Goal: Task Accomplishment & Management: Use online tool/utility

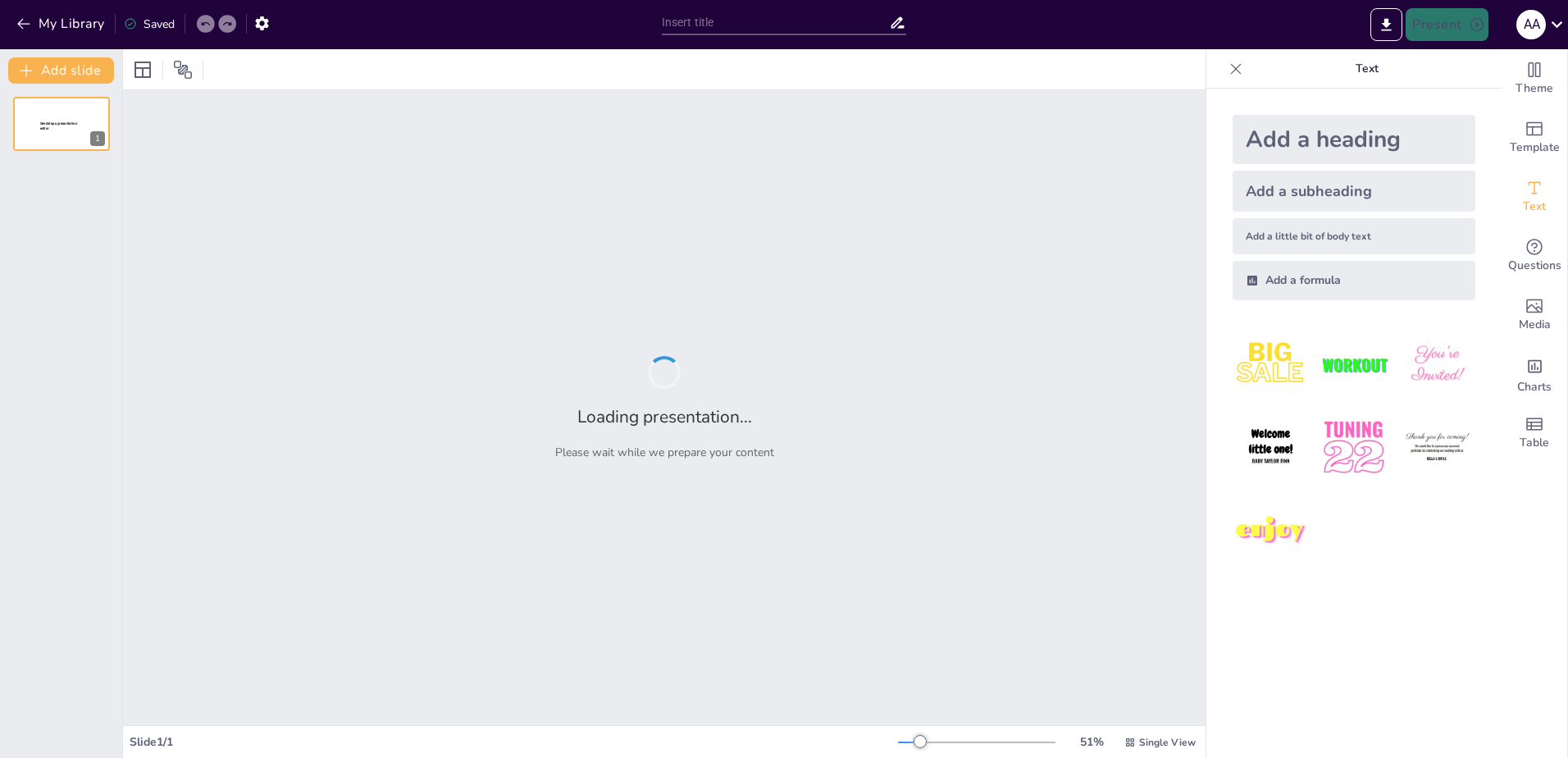
type input "Uluslararası Biyogüvenlik Kuralları: Standartlar ve Uygulamalar"
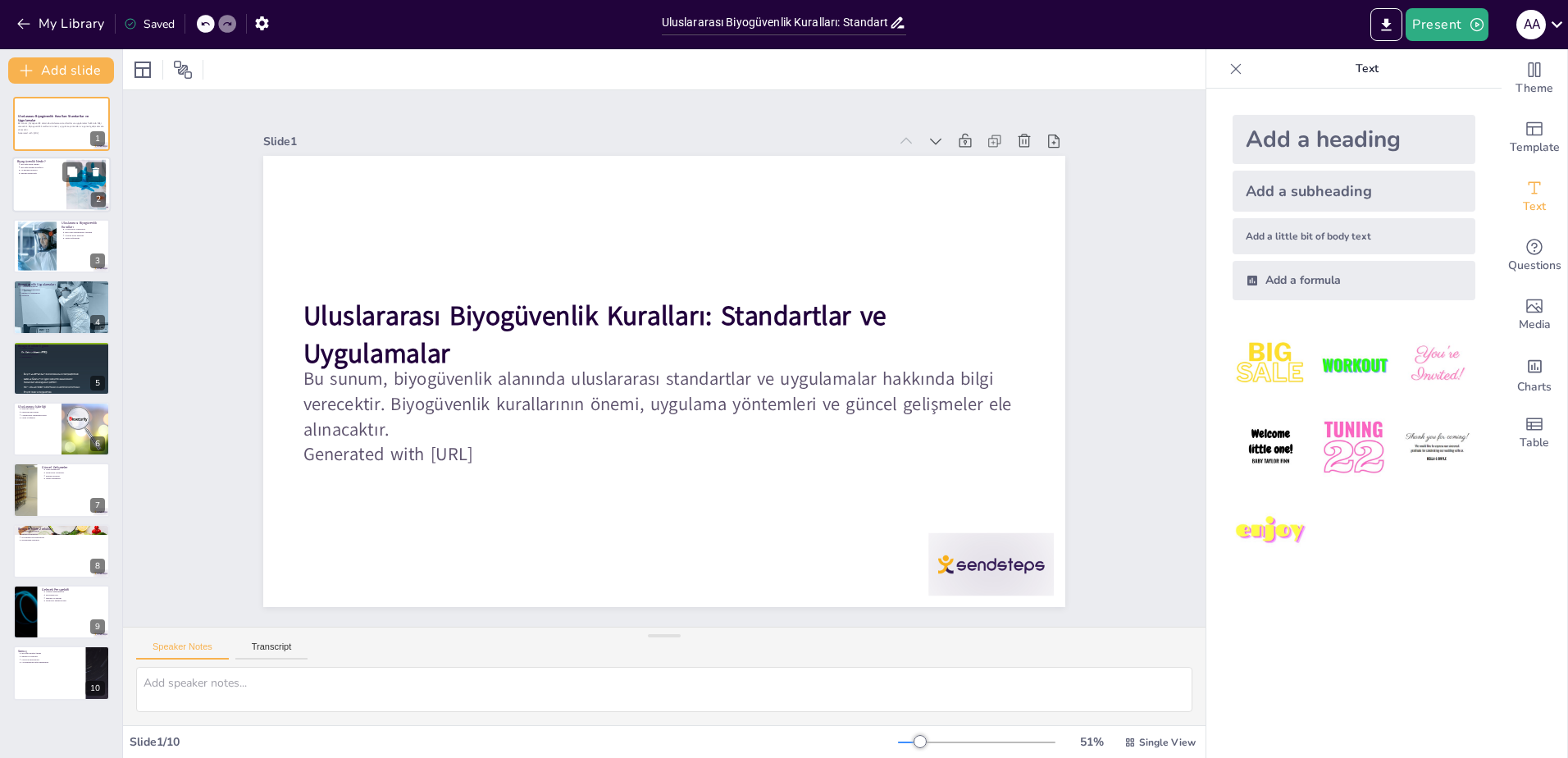
click at [57, 176] on div at bounding box center [62, 185] width 99 height 56
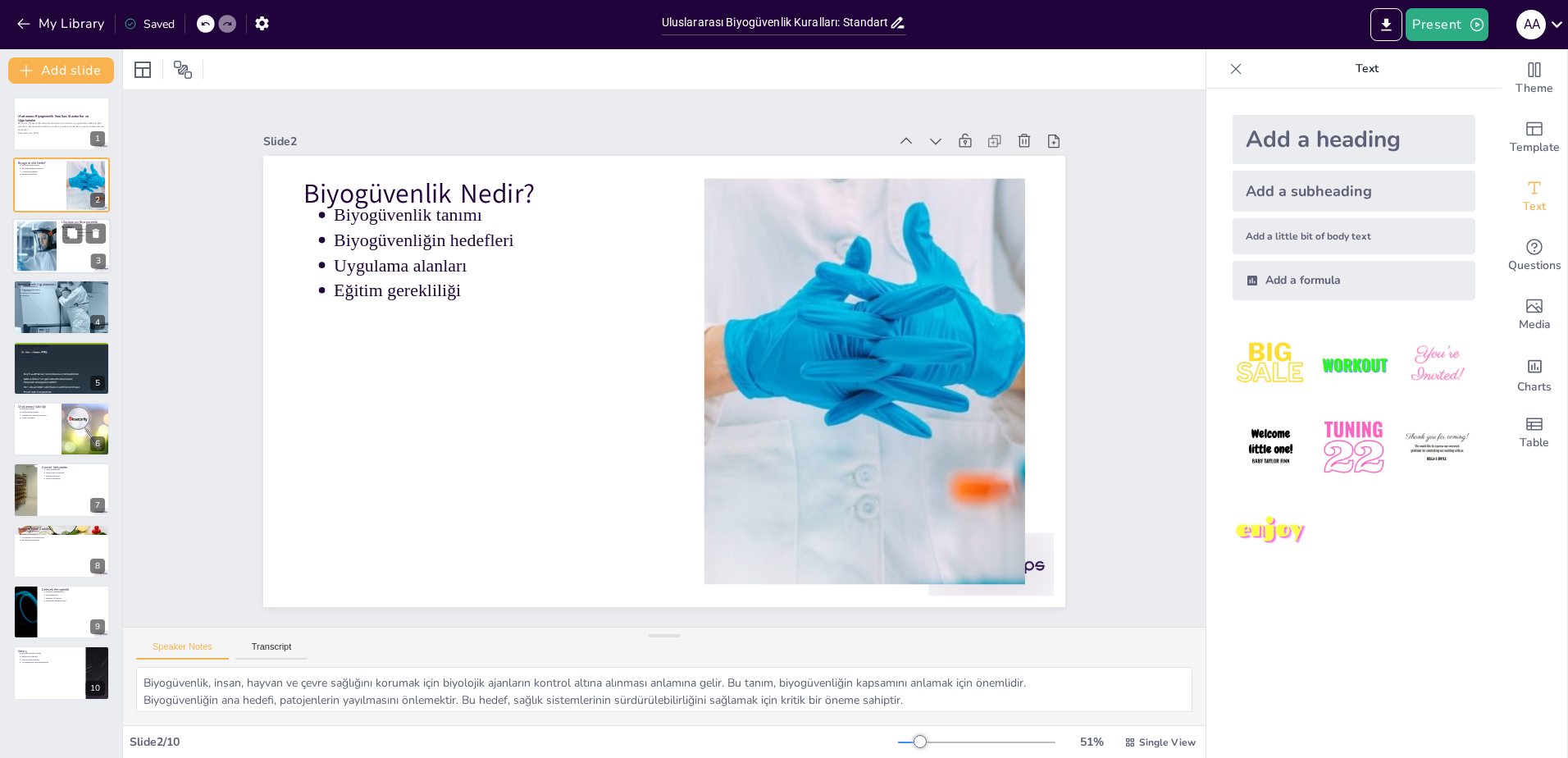
click at [57, 244] on div at bounding box center [62, 246] width 99 height 56
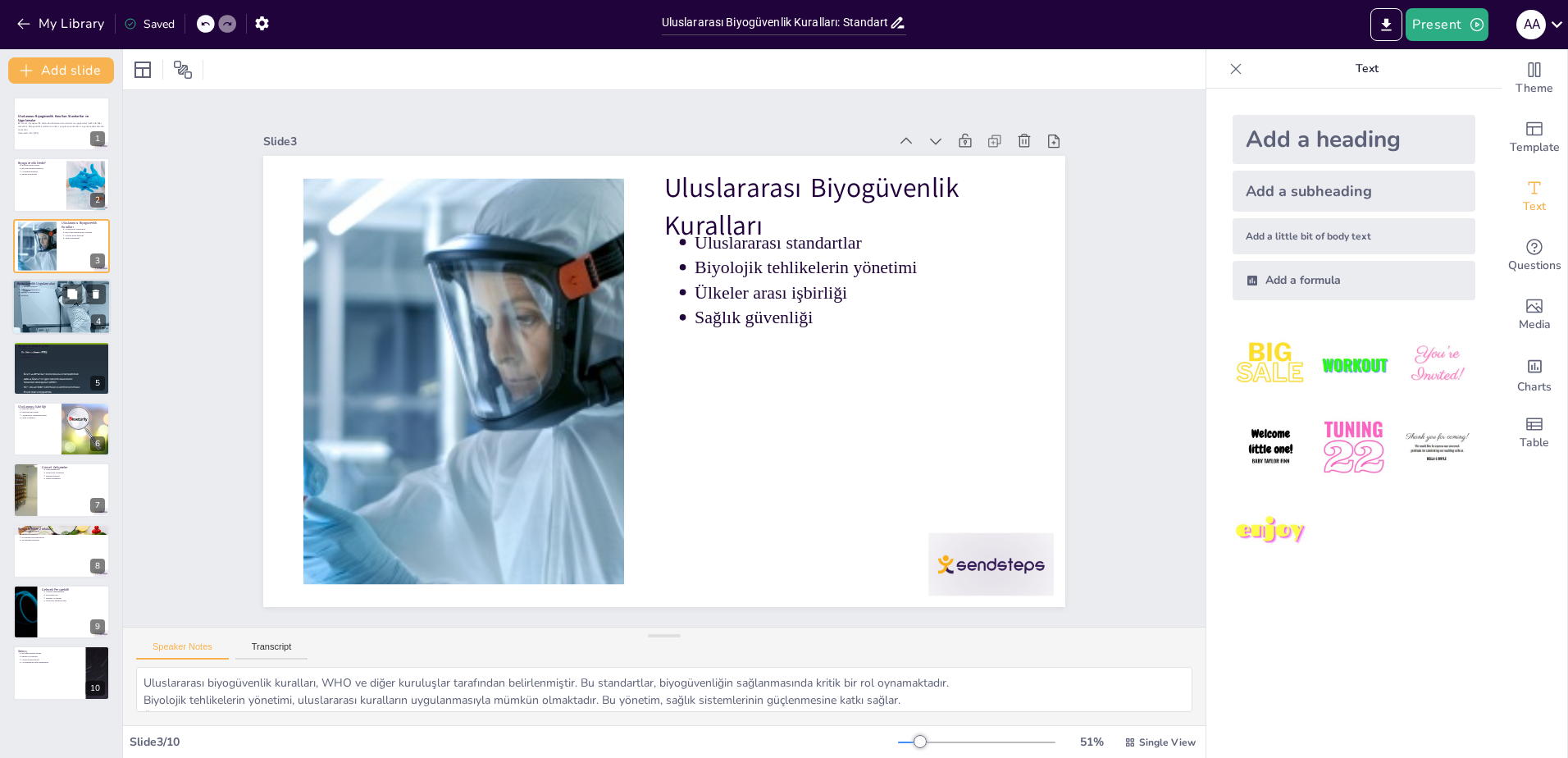
click at [67, 325] on div at bounding box center [62, 307] width 99 height 124
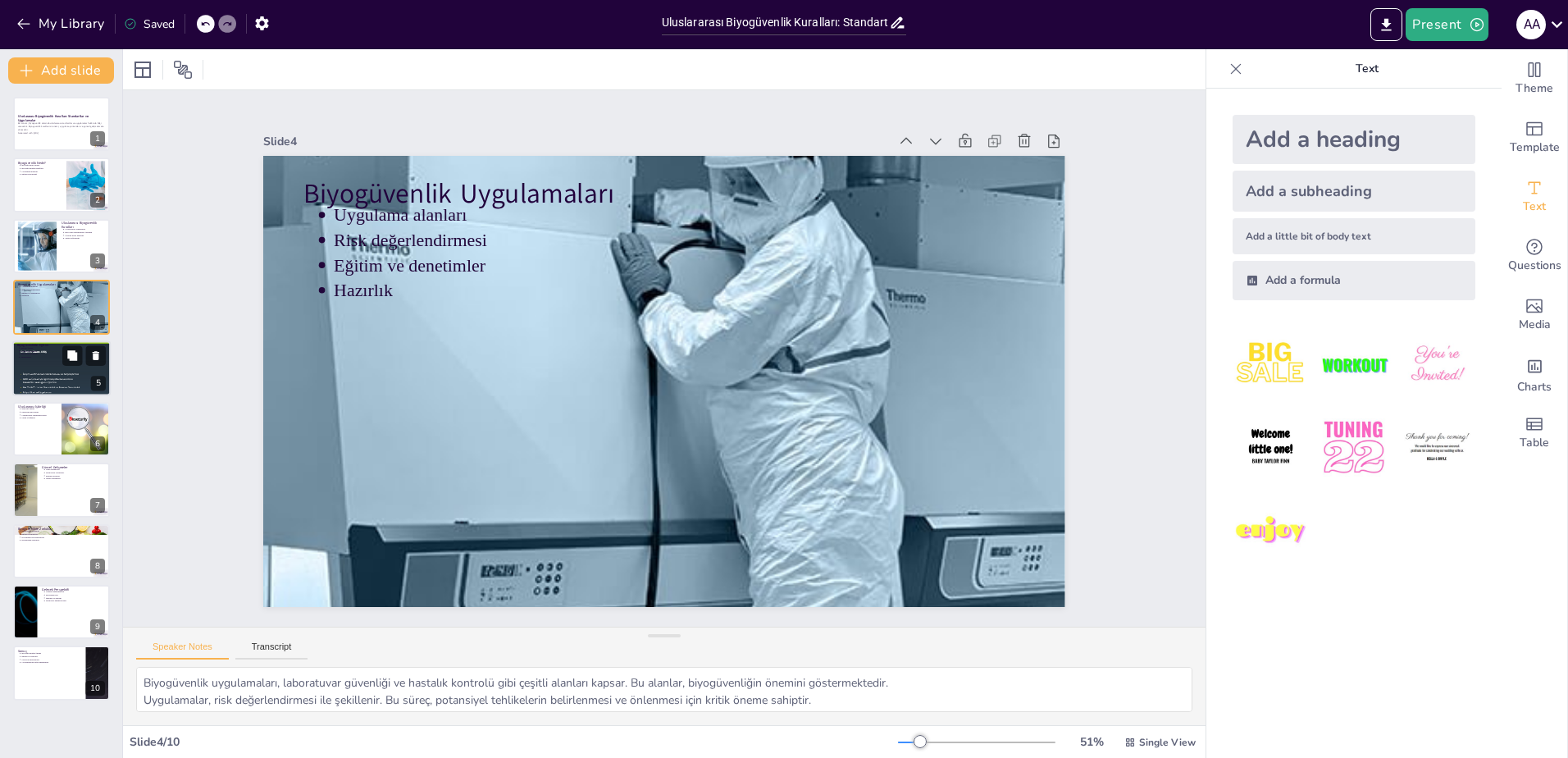
click at [76, 369] on div at bounding box center [62, 368] width 99 height 145
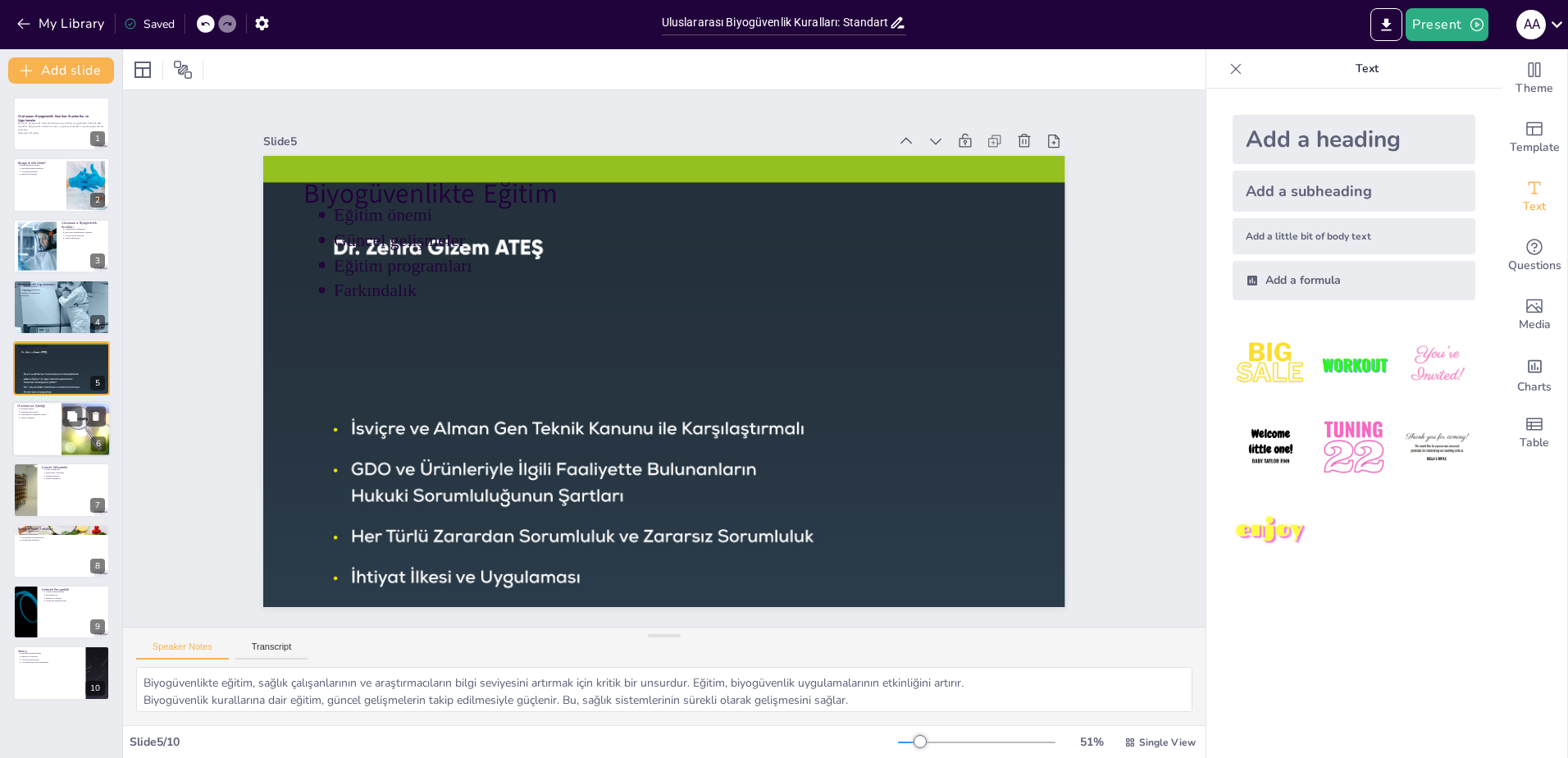
click at [44, 423] on div at bounding box center [62, 429] width 99 height 56
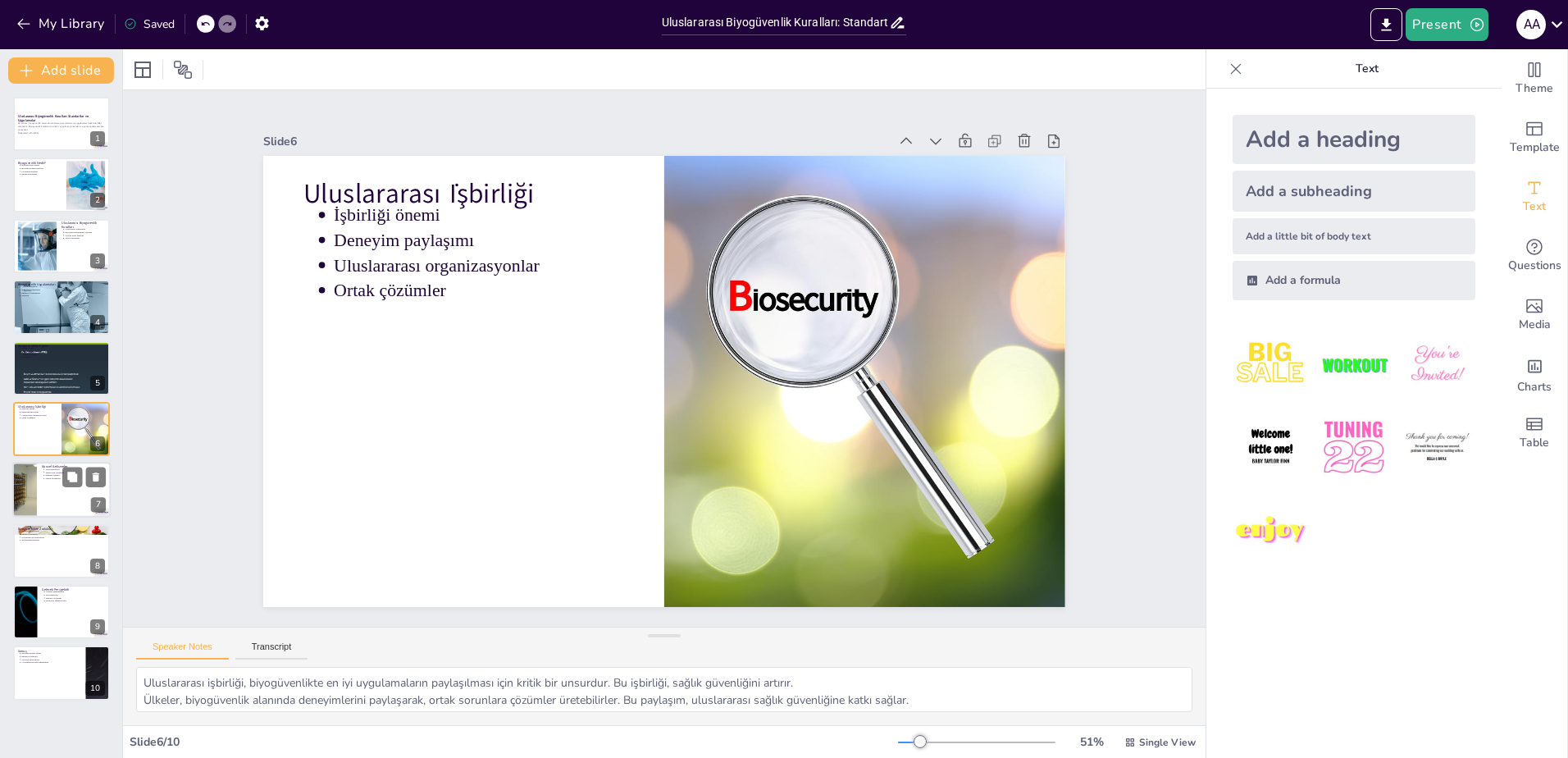
click at [72, 489] on div at bounding box center [62, 490] width 99 height 56
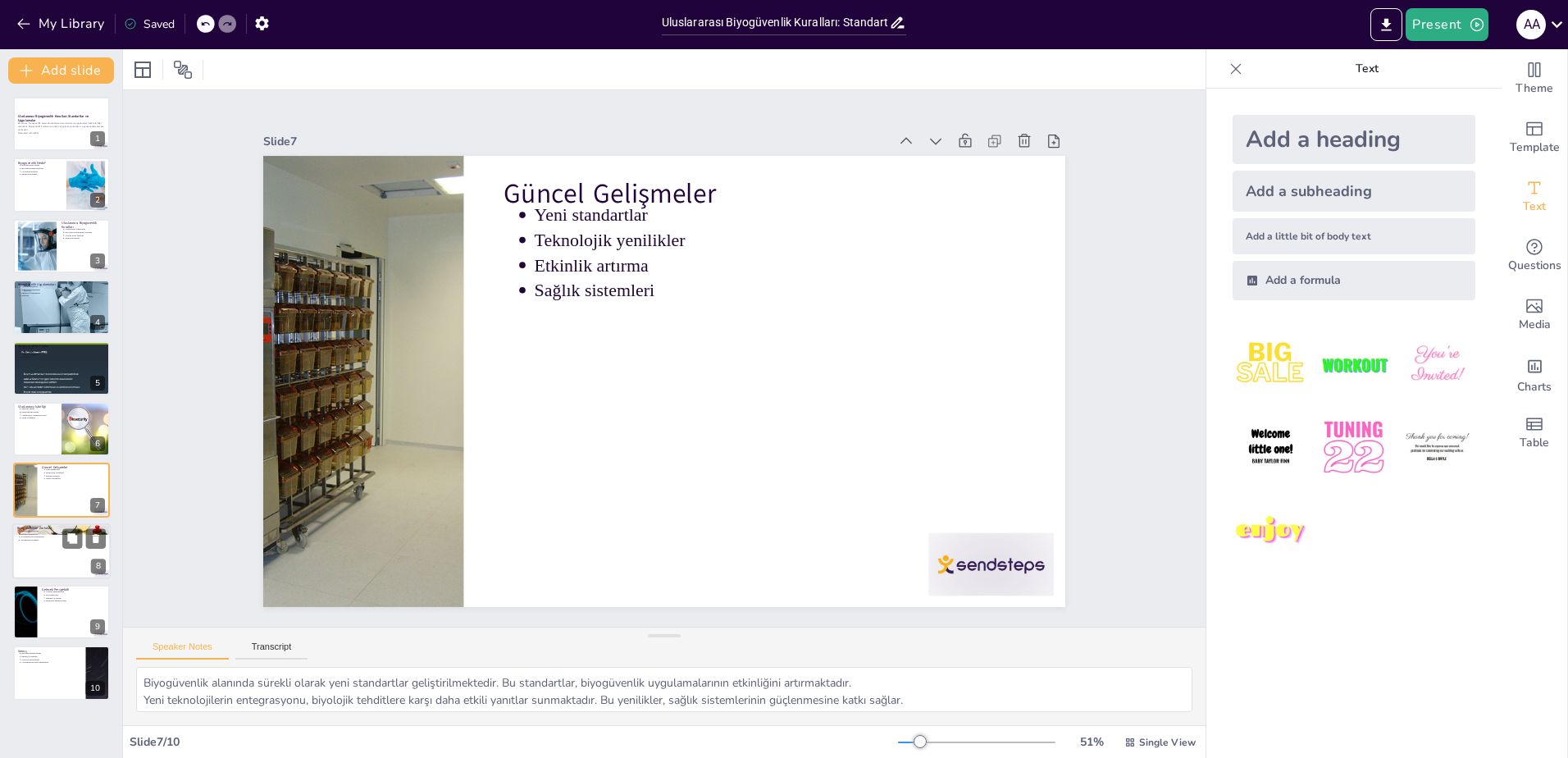
click at [76, 560] on div at bounding box center [62, 552] width 99 height 56
type textarea "Biyogüvenlik uygulamalarında finansman eksiklikleri, önemli bir zorluk teşkil e…"
